Goal: Find specific page/section: Find specific page/section

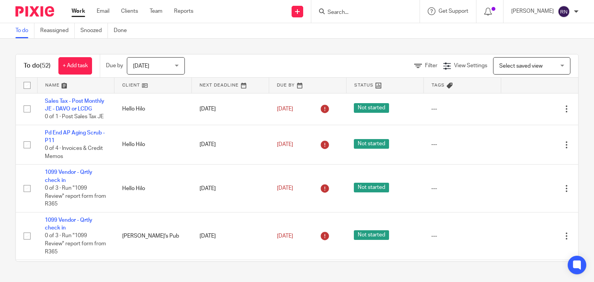
click at [376, 15] on input "Search" at bounding box center [362, 12] width 70 height 7
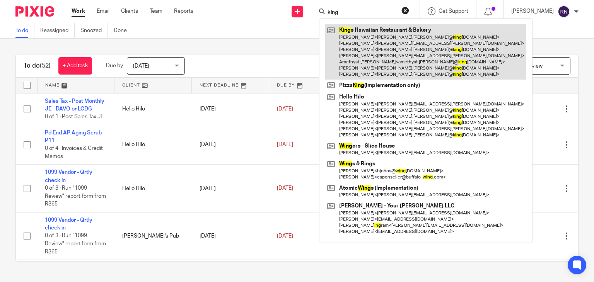
type input "king"
click at [388, 46] on link at bounding box center [425, 51] width 201 height 55
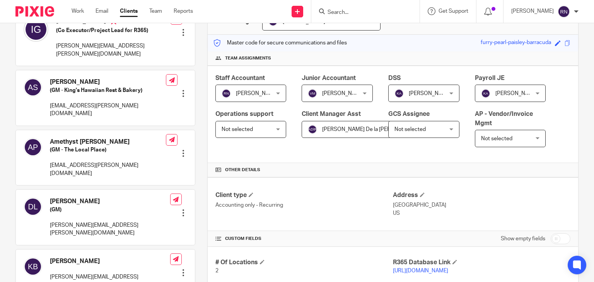
scroll to position [108, 0]
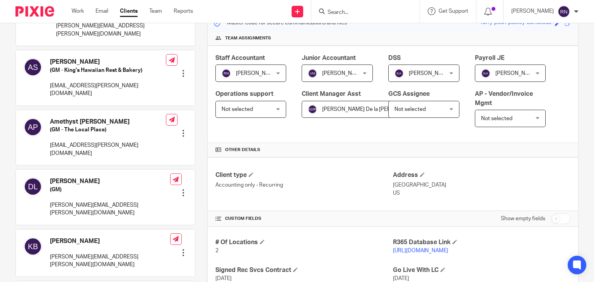
click at [437, 252] on link "https://kingshawaiian.restaurant365.com/" at bounding box center [420, 250] width 55 height 5
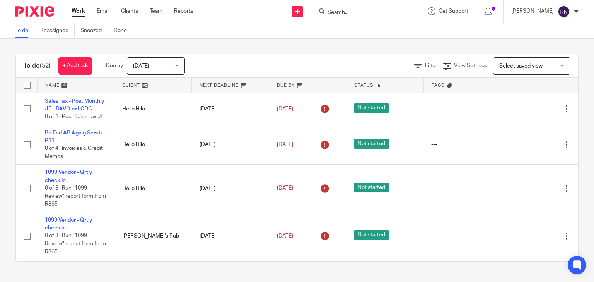
click at [368, 10] on input "Search" at bounding box center [362, 12] width 70 height 7
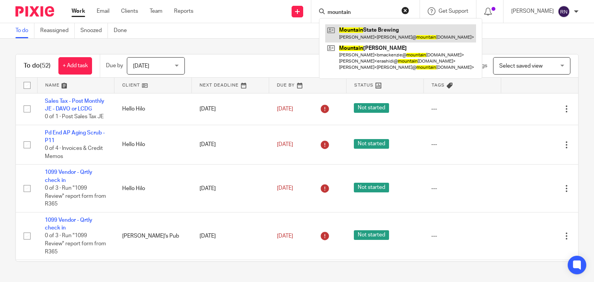
type input "mountain"
click at [421, 36] on link at bounding box center [400, 33] width 151 height 18
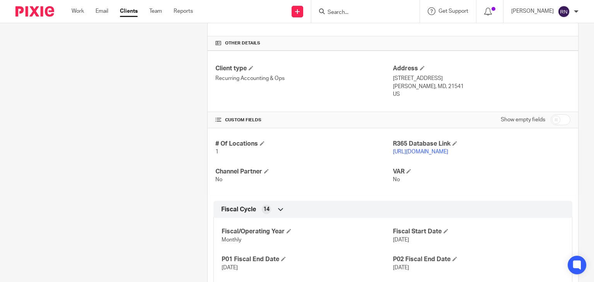
scroll to position [215, 0]
click at [458, 147] on p "https://msbcdcl.restaurant365.com/" at bounding box center [482, 151] width 178 height 8
click at [448, 152] on link "https://msbcdcl.restaurant365.com/" at bounding box center [420, 151] width 55 height 5
